Goal: Information Seeking & Learning: Learn about a topic

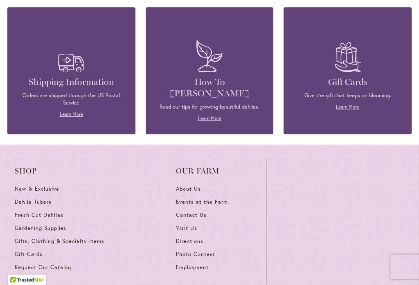
scroll to position [1048, 0]
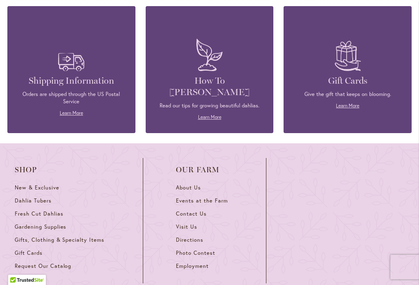
click at [179, 184] on span "About Us" at bounding box center [188, 187] width 25 height 7
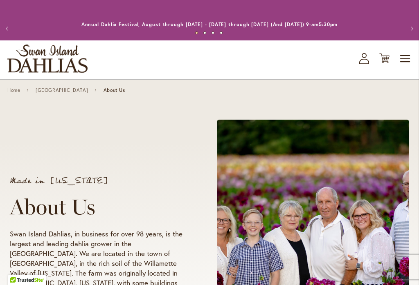
scroll to position [530, 0]
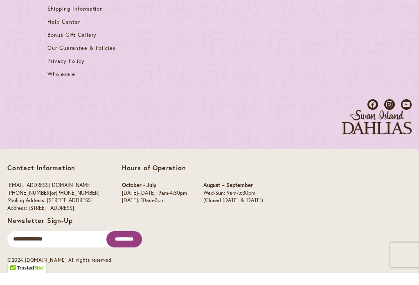
scroll to position [1367, 0]
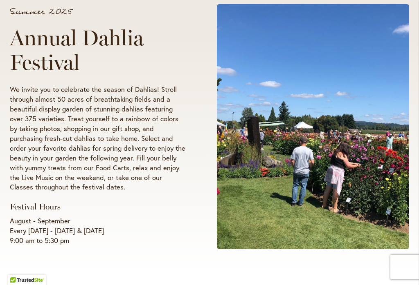
scroll to position [79, 0]
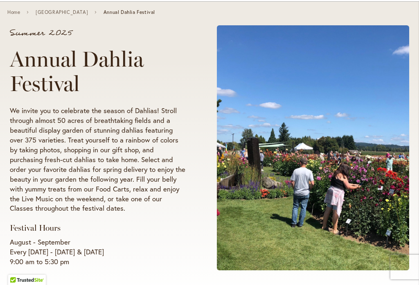
scroll to position [79, 0]
